Goal: Task Accomplishment & Management: Use online tool/utility

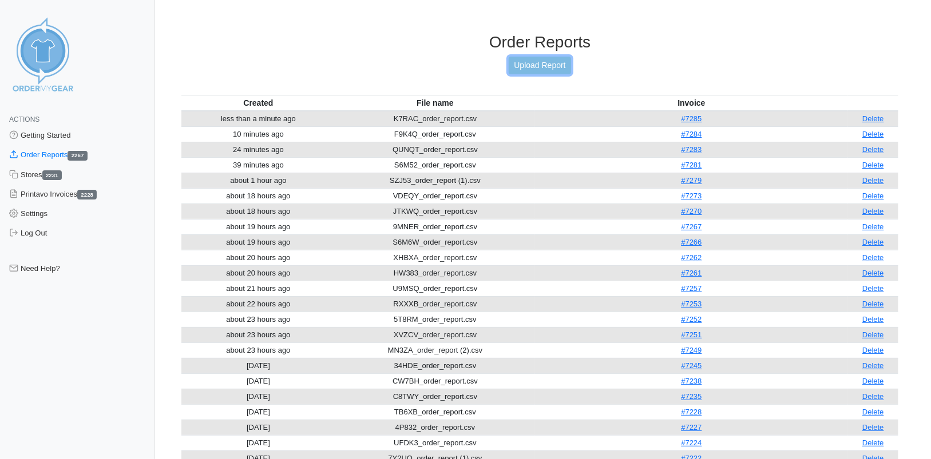
click at [544, 61] on link "Upload Report" at bounding box center [540, 66] width 62 height 18
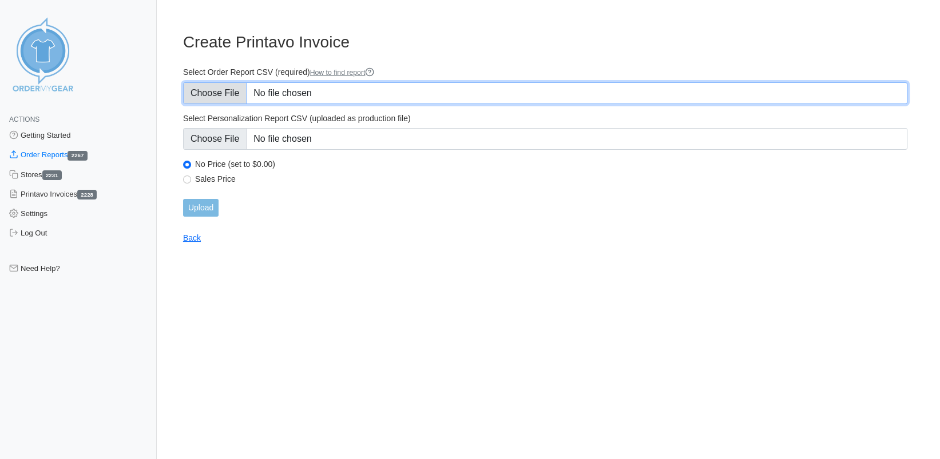
click at [215, 94] on input "Select Order Report CSV (required) How to find report" at bounding box center [545, 93] width 724 height 22
type input "C:\fakepath\3CK7E_order_report.csv"
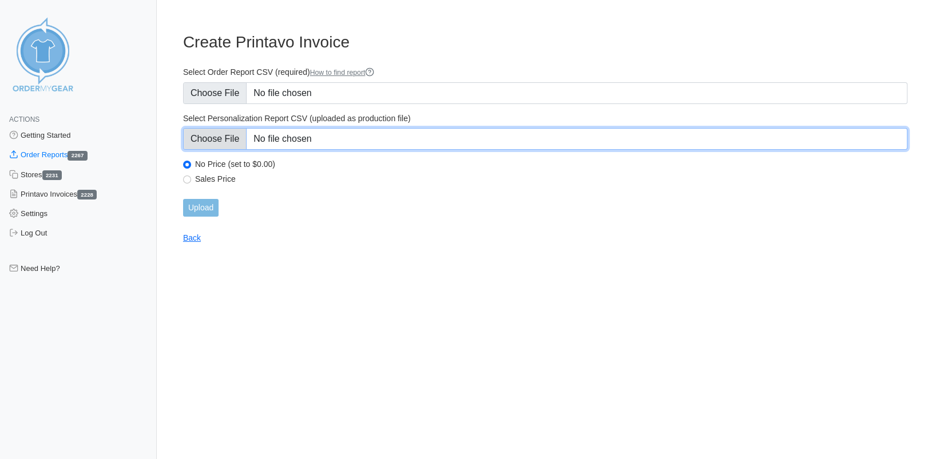
click at [227, 130] on input "Select Personalization Report CSV (uploaded as production file)" at bounding box center [545, 139] width 724 height 22
type input "C:\fakepath\3CK7E_personalization_report.csv"
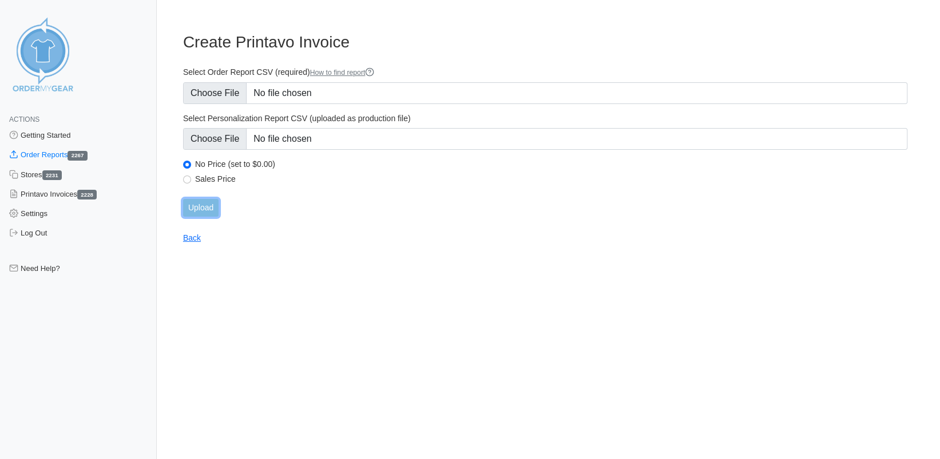
click at [199, 206] on input "Upload" at bounding box center [200, 208] width 35 height 18
